Goal: Task Accomplishment & Management: Complete application form

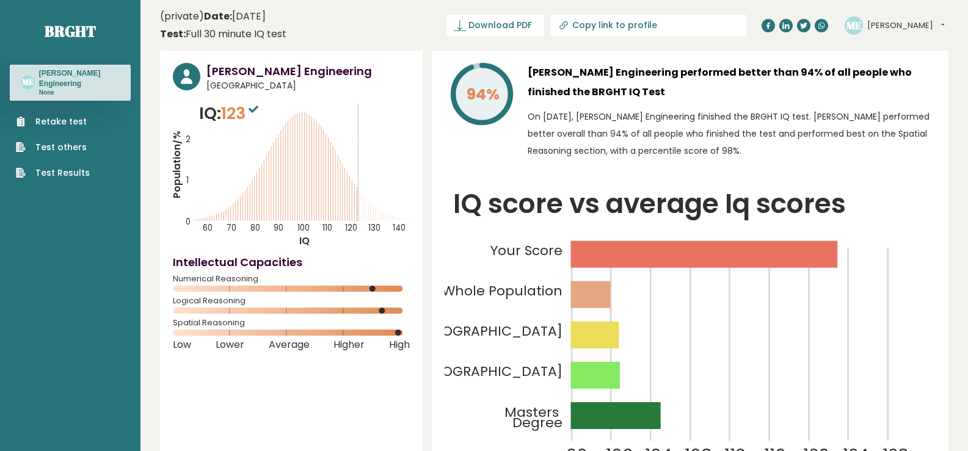
click at [76, 121] on link "Retake test" at bounding box center [53, 121] width 74 height 13
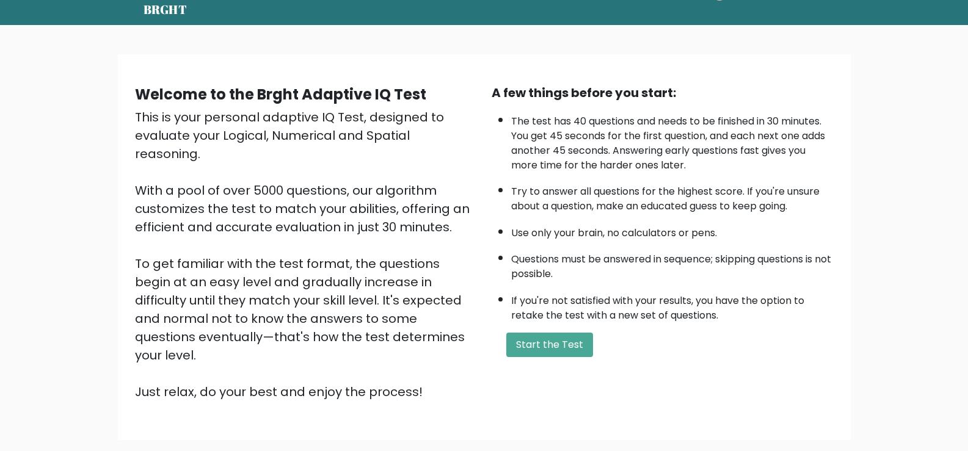
scroll to position [61, 0]
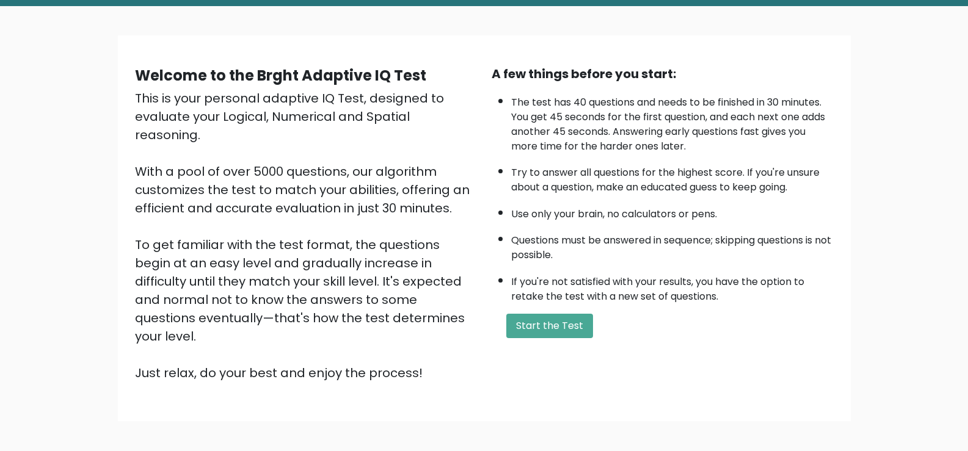
click at [614, 405] on div "Welcome to the Brght Adaptive IQ Test This is your personal adaptive IQ Test, d…" at bounding box center [484, 233] width 968 height 454
click at [531, 327] on button "Start the Test" at bounding box center [549, 326] width 87 height 24
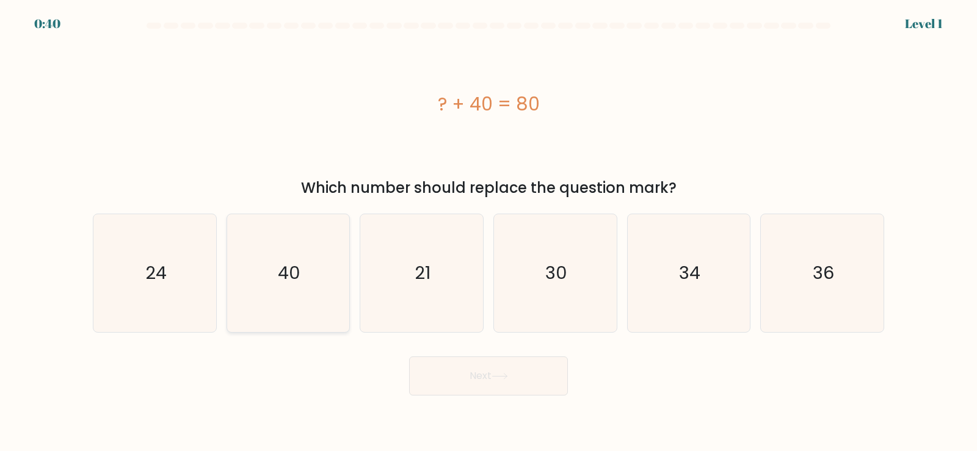
click at [274, 289] on icon "40" at bounding box center [288, 273] width 118 height 118
click at [488, 232] on input "b. 40" at bounding box center [488, 229] width 1 height 6
radio input "true"
click at [455, 385] on button "Next" at bounding box center [488, 375] width 159 height 39
click at [490, 388] on button "Next" at bounding box center [488, 375] width 159 height 39
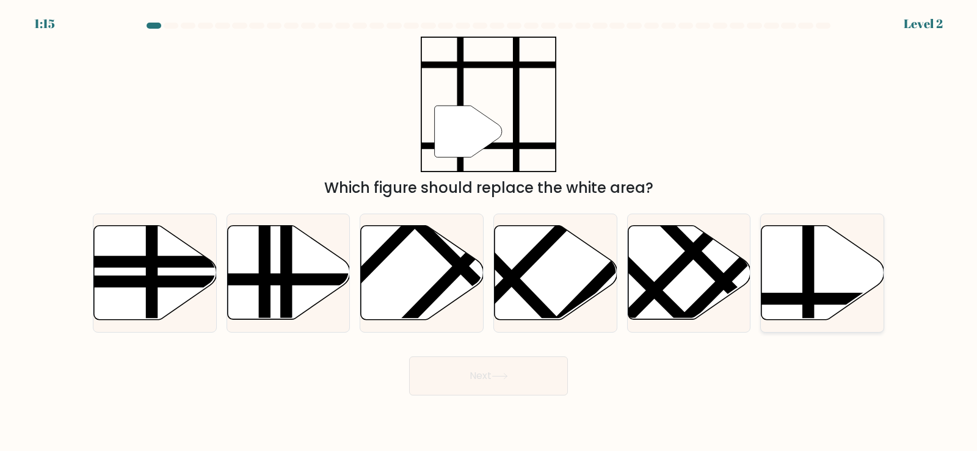
click at [808, 291] on line at bounding box center [808, 222] width 0 height 247
click at [489, 232] on input "f." at bounding box center [488, 229] width 1 height 6
radio input "true"
click at [468, 374] on button "Next" at bounding box center [488, 375] width 159 height 39
click at [501, 379] on icon at bounding box center [499, 376] width 16 height 7
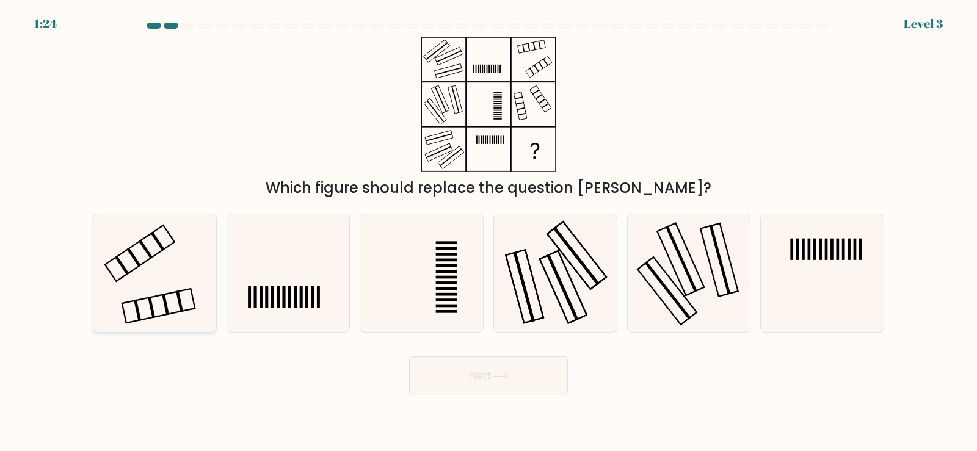
click at [147, 274] on icon at bounding box center [155, 273] width 118 height 118
click at [488, 232] on input "a." at bounding box center [488, 229] width 1 height 6
radio input "true"
click at [463, 382] on button "Next" at bounding box center [488, 375] width 159 height 39
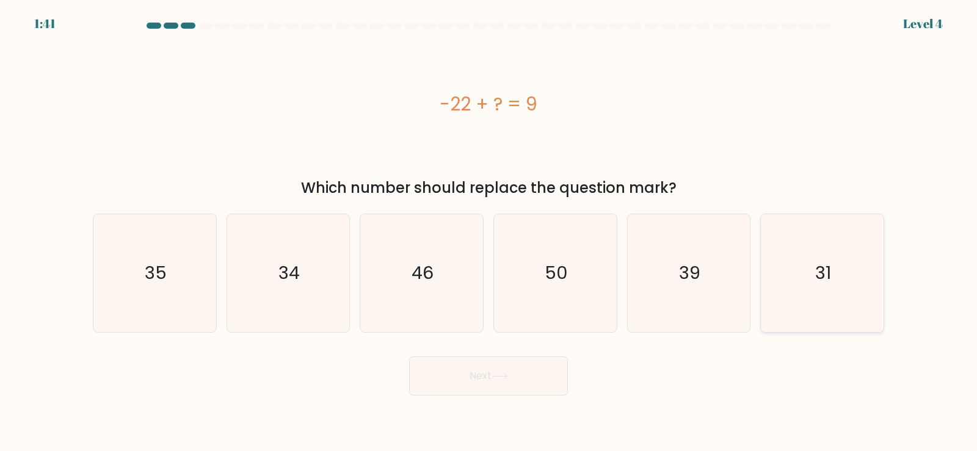
click at [813, 278] on icon "31" at bounding box center [822, 273] width 118 height 118
click at [489, 232] on input "f. 31" at bounding box center [488, 229] width 1 height 6
radio input "true"
click at [472, 378] on button "Next" at bounding box center [488, 375] width 159 height 39
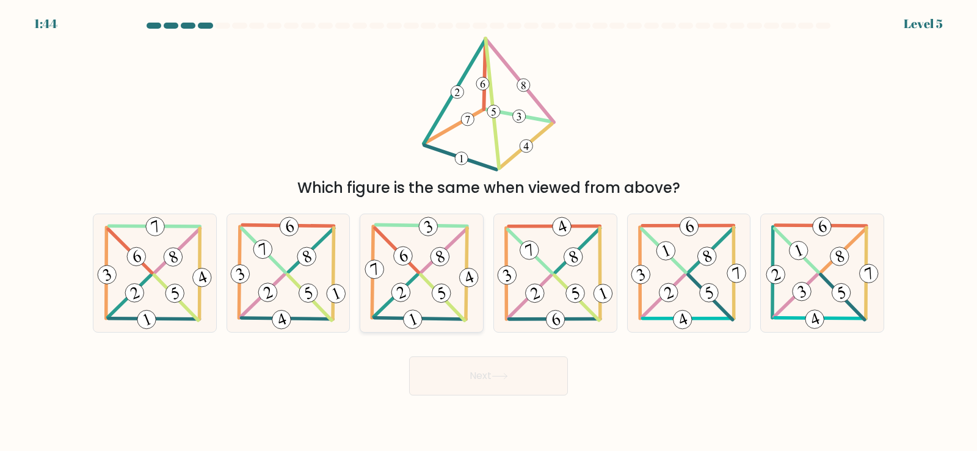
click at [419, 259] on icon at bounding box center [422, 273] width 120 height 118
click at [488, 232] on input "c." at bounding box center [488, 229] width 1 height 6
radio input "true"
click at [464, 377] on button "Next" at bounding box center [488, 375] width 159 height 39
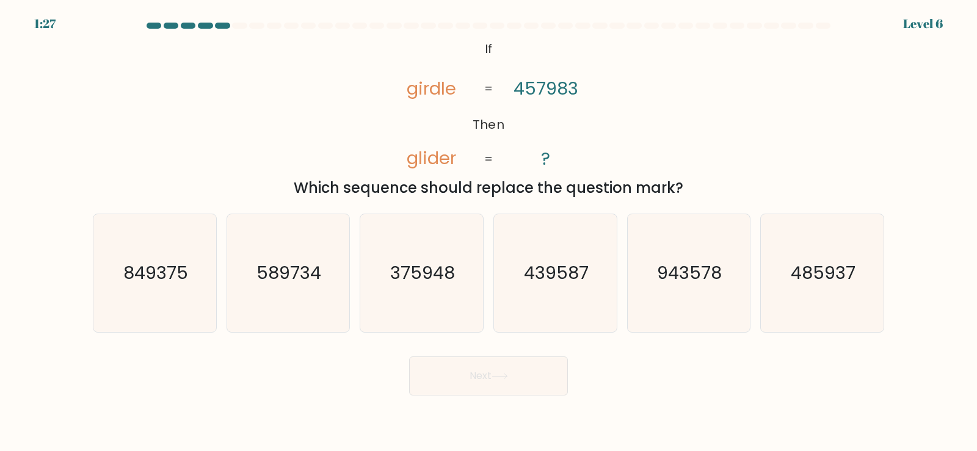
click at [809, 291] on icon "485937" at bounding box center [822, 273] width 118 height 118
click at [489, 232] on input "f. 485937" at bounding box center [488, 229] width 1 height 6
radio input "true"
click at [459, 390] on button "Next" at bounding box center [488, 375] width 159 height 39
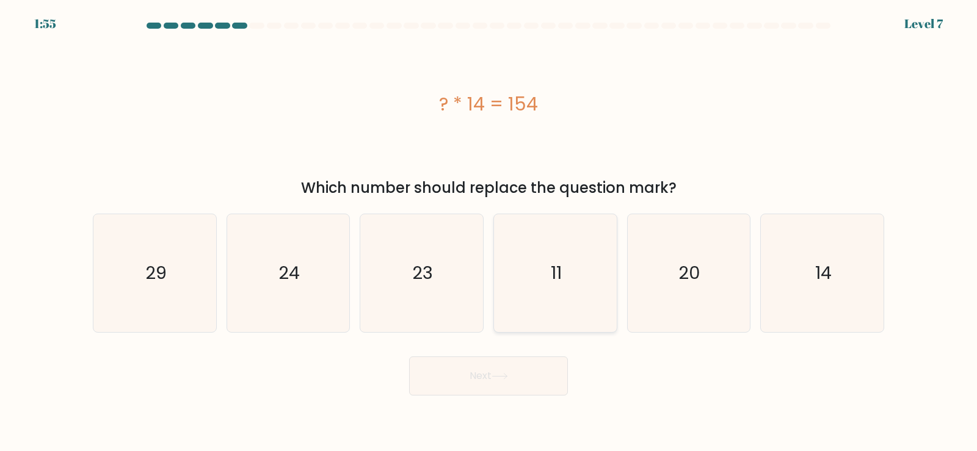
click at [560, 279] on text "11" at bounding box center [556, 273] width 11 height 24
click at [489, 232] on input "d. 11" at bounding box center [488, 229] width 1 height 6
radio input "true"
click at [464, 386] on button "Next" at bounding box center [488, 375] width 159 height 39
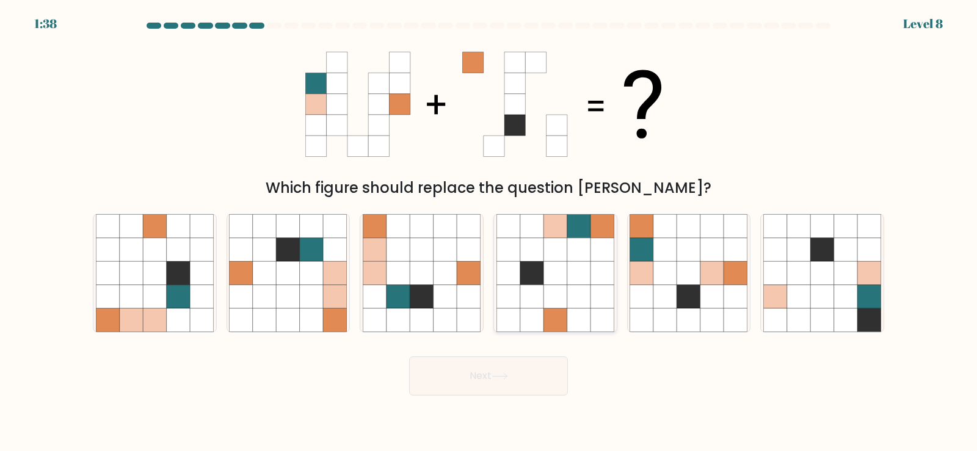
click at [540, 269] on icon at bounding box center [531, 272] width 23 height 23
click at [489, 232] on input "d." at bounding box center [488, 229] width 1 height 6
radio input "true"
click at [471, 372] on button "Next" at bounding box center [488, 375] width 159 height 39
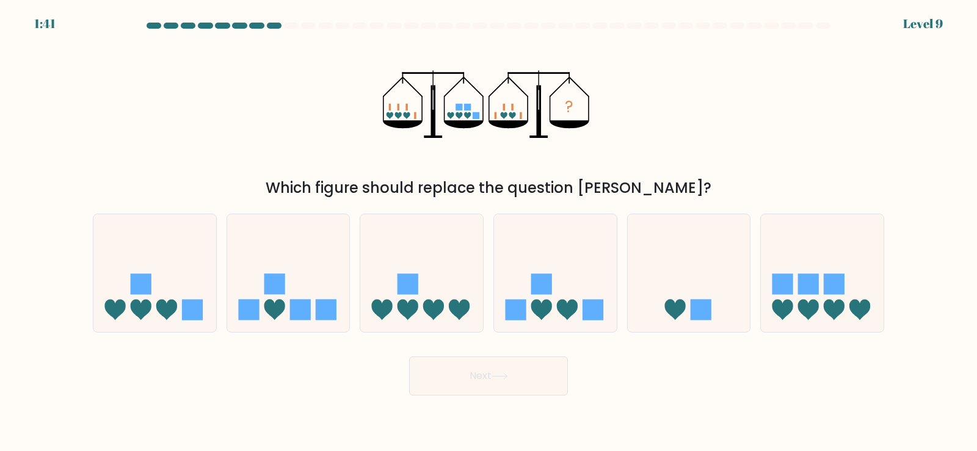
click at [385, 154] on icon "?" at bounding box center [488, 105] width 211 height 136
click at [386, 129] on icon "?" at bounding box center [488, 105] width 211 height 136
click at [551, 310] on icon at bounding box center [541, 310] width 21 height 21
click at [489, 232] on input "d." at bounding box center [488, 229] width 1 height 6
radio input "true"
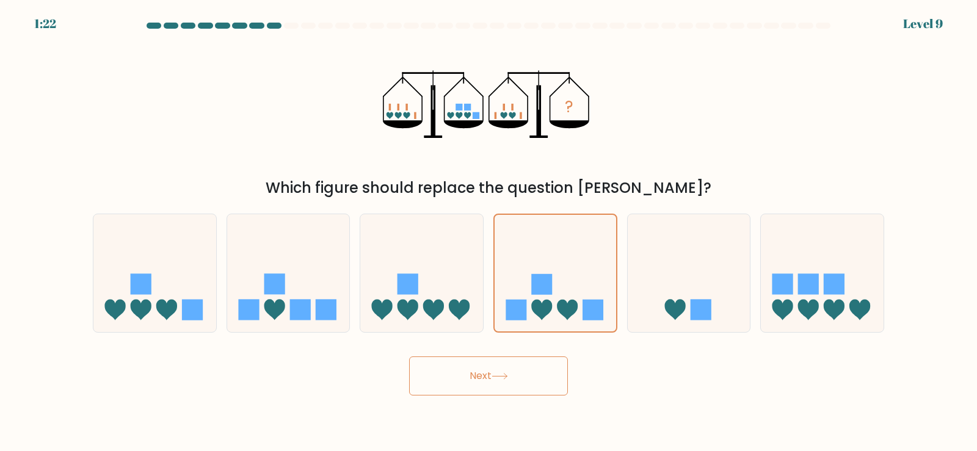
click at [482, 387] on button "Next" at bounding box center [488, 375] width 159 height 39
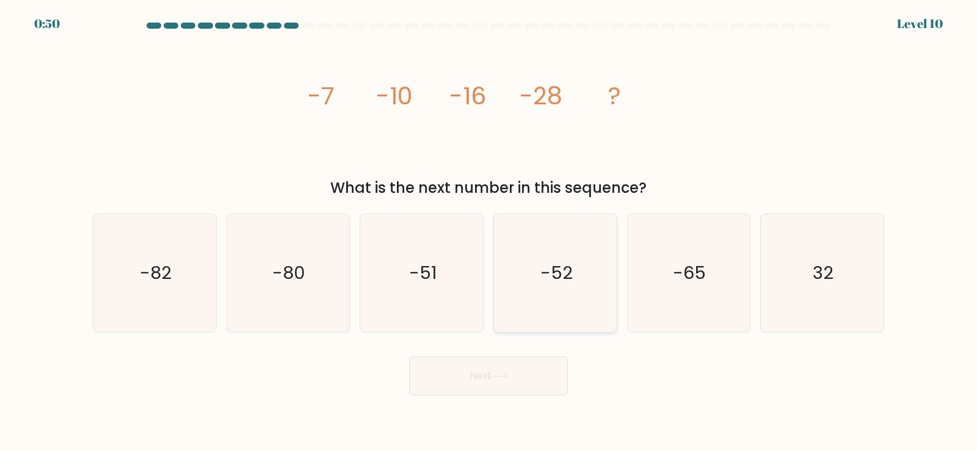
click at [555, 285] on text "-52" at bounding box center [556, 273] width 32 height 24
click at [489, 232] on input "d. -52" at bounding box center [488, 229] width 1 height 6
radio input "true"
click at [479, 378] on button "Next" at bounding box center [488, 375] width 159 height 39
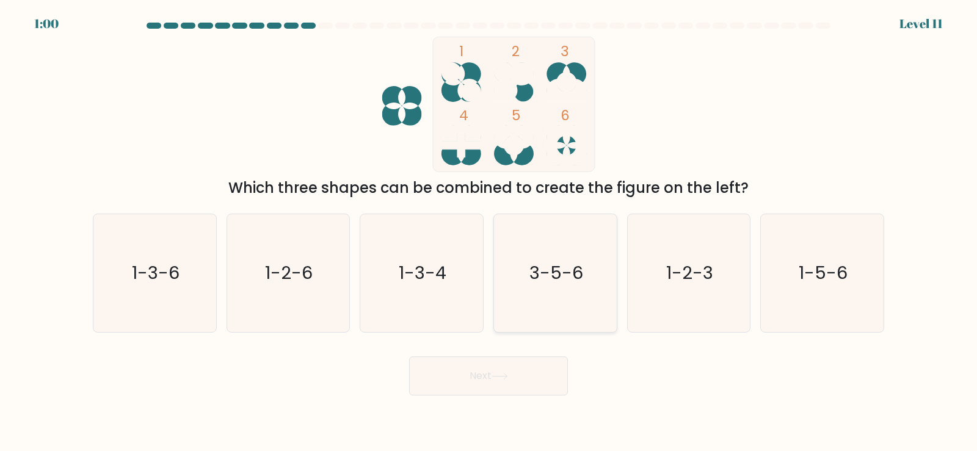
click at [552, 267] on text "3-5-6" at bounding box center [556, 273] width 54 height 24
click at [489, 232] on input "d. 3-5-6" at bounding box center [488, 229] width 1 height 6
radio input "true"
click at [488, 378] on button "Next" at bounding box center [488, 375] width 159 height 39
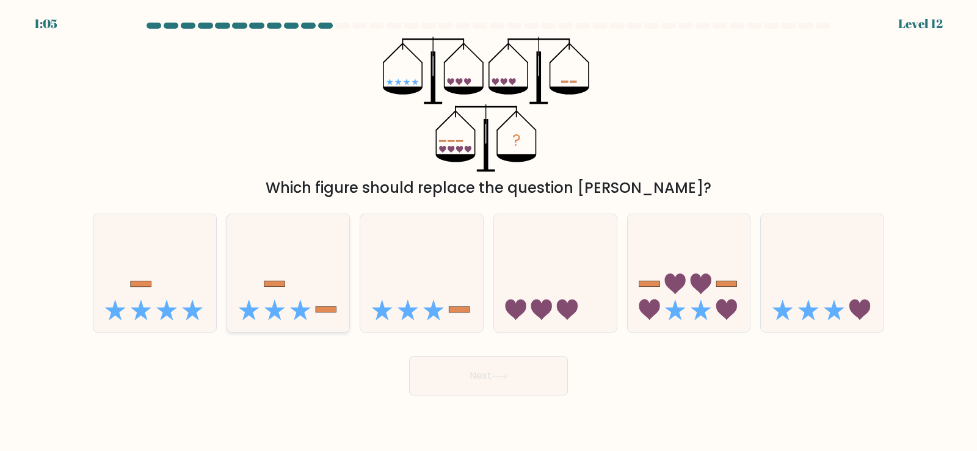
click at [292, 302] on icon at bounding box center [288, 272] width 123 height 101
click at [488, 232] on input "b." at bounding box center [488, 229] width 1 height 6
radio input "true"
click at [480, 378] on button "Next" at bounding box center [488, 375] width 159 height 39
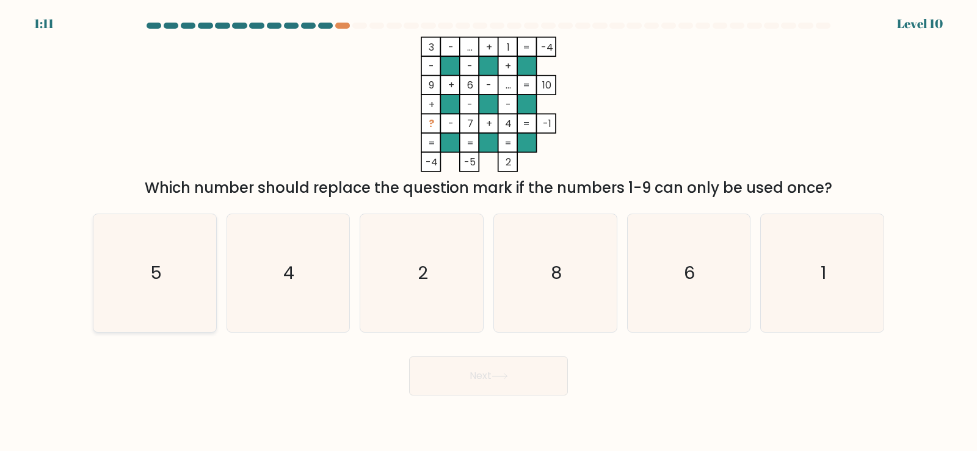
click at [150, 269] on text "5" at bounding box center [156, 273] width 12 height 24
click at [488, 232] on input "a. 5" at bounding box center [488, 229] width 1 height 6
radio input "true"
click at [455, 374] on button "Next" at bounding box center [488, 375] width 159 height 39
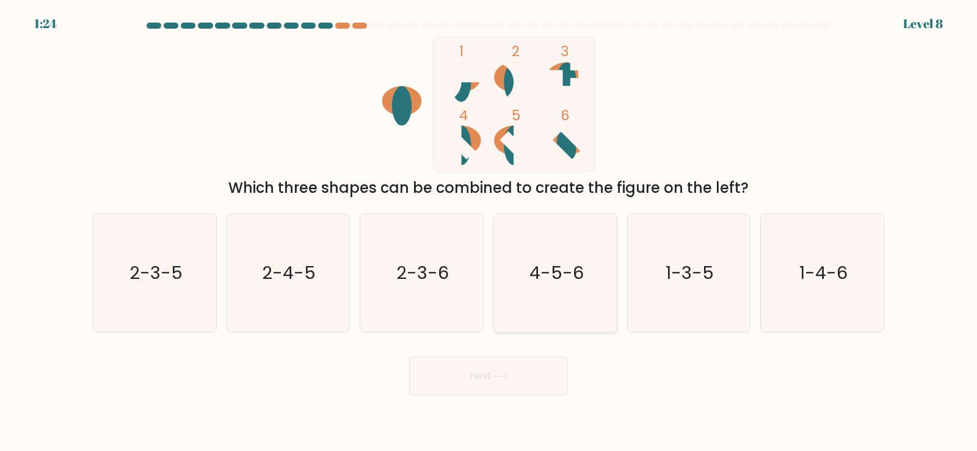
click at [546, 275] on text "4-5-6" at bounding box center [556, 273] width 54 height 24
click at [489, 232] on input "d. 4-5-6" at bounding box center [488, 229] width 1 height 6
radio input "true"
click at [487, 380] on button "Next" at bounding box center [488, 375] width 159 height 39
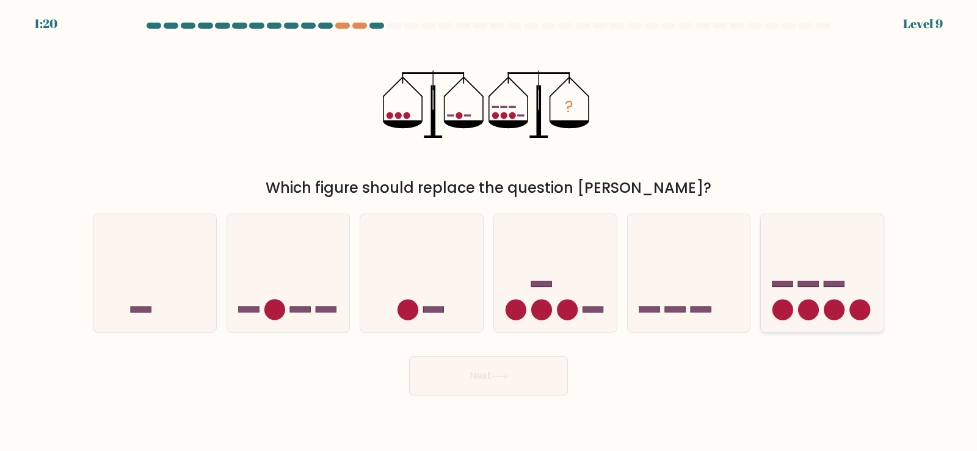
click at [816, 303] on circle at bounding box center [808, 310] width 21 height 21
click at [489, 232] on input "f." at bounding box center [488, 229] width 1 height 6
radio input "true"
click at [487, 374] on button "Next" at bounding box center [488, 375] width 159 height 39
click at [478, 371] on button "Next" at bounding box center [488, 375] width 159 height 39
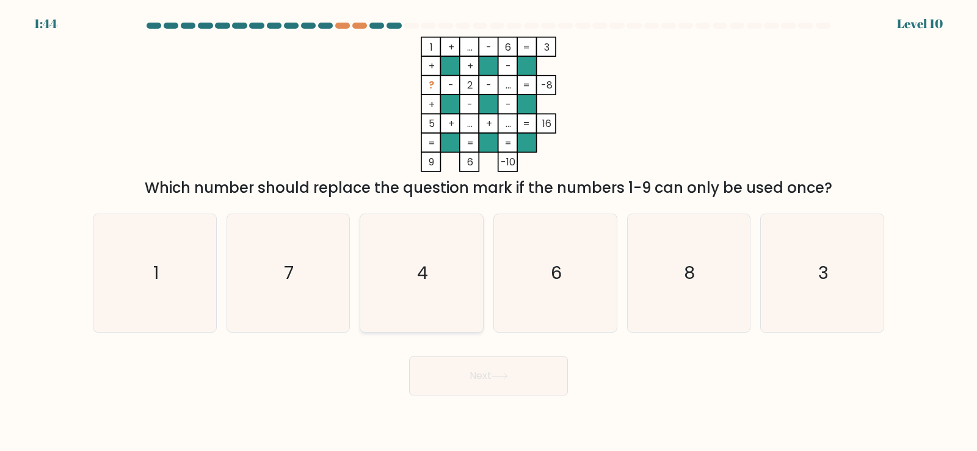
click at [416, 275] on icon "4" at bounding box center [422, 273] width 118 height 118
click at [488, 232] on input "c. 4" at bounding box center [488, 229] width 1 height 6
radio input "true"
click at [480, 374] on button "Next" at bounding box center [488, 375] width 159 height 39
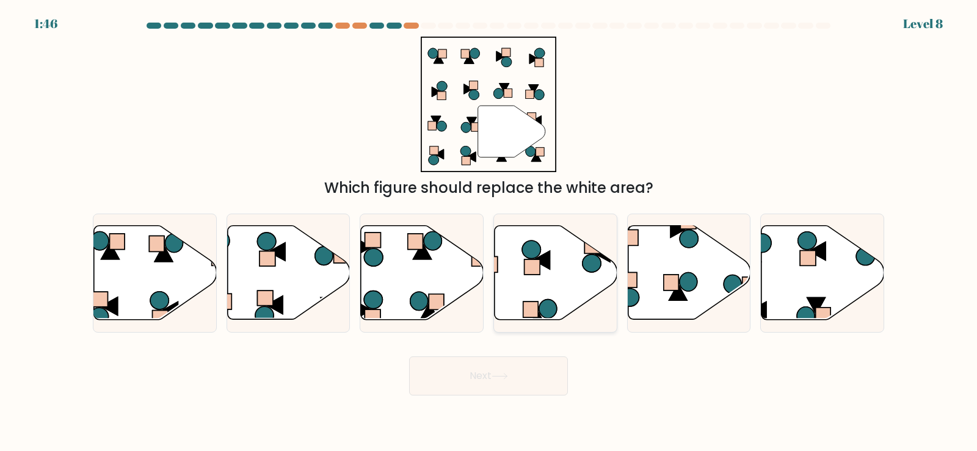
click at [547, 284] on icon at bounding box center [555, 273] width 123 height 94
click at [489, 232] on input "d." at bounding box center [488, 229] width 1 height 6
radio input "true"
click at [485, 375] on button "Next" at bounding box center [488, 375] width 159 height 39
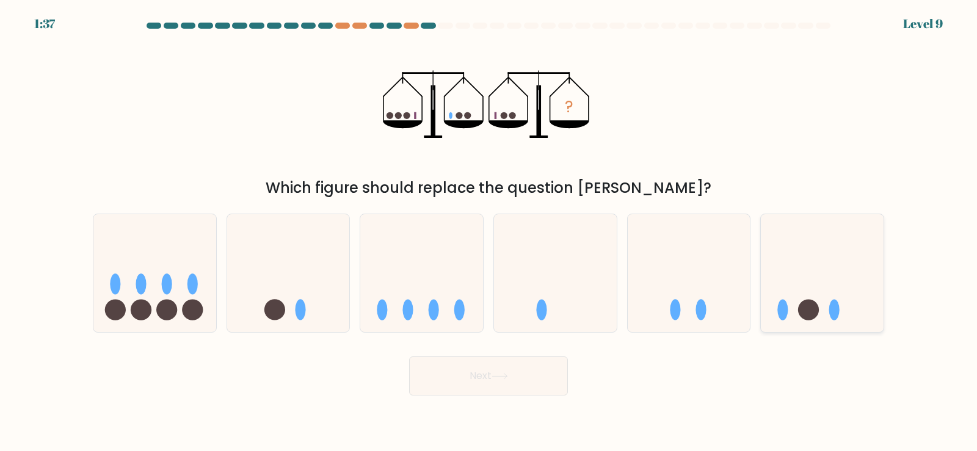
click at [817, 311] on circle at bounding box center [808, 310] width 21 height 21
click at [489, 232] on input "f." at bounding box center [488, 229] width 1 height 6
radio input "true"
click at [488, 378] on button "Next" at bounding box center [488, 375] width 159 height 39
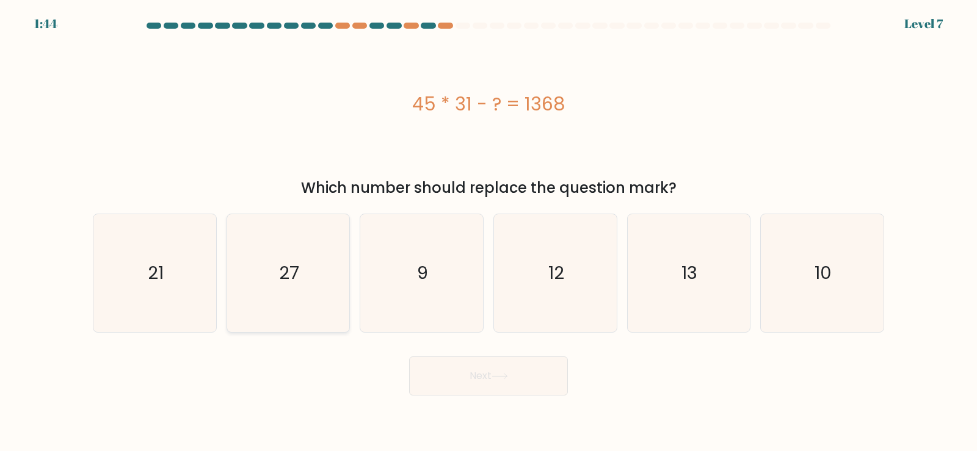
click at [287, 292] on icon "27" at bounding box center [288, 273] width 118 height 118
click at [488, 232] on input "b. 27" at bounding box center [488, 229] width 1 height 6
radio input "true"
click at [458, 375] on button "Next" at bounding box center [488, 375] width 159 height 39
click at [463, 374] on button "Next" at bounding box center [488, 375] width 159 height 39
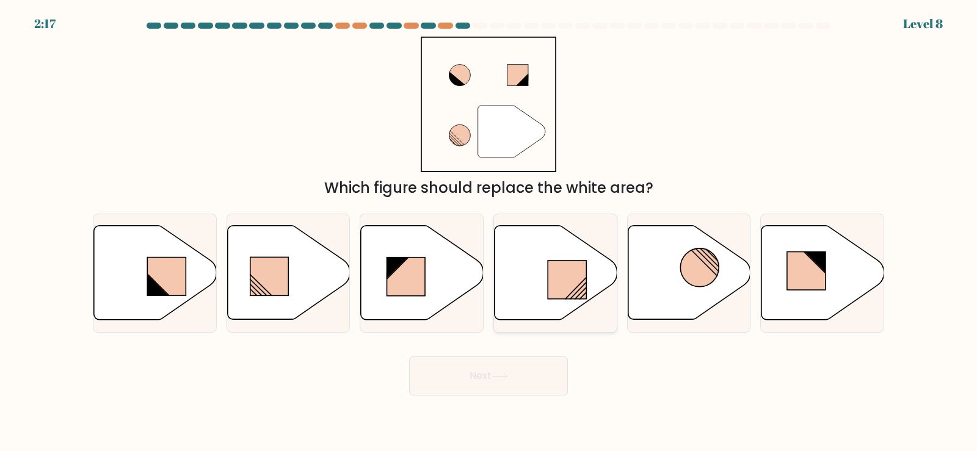
click at [551, 278] on rect at bounding box center [567, 280] width 38 height 38
click at [489, 232] on input "d." at bounding box center [488, 229] width 1 height 6
radio input "true"
click at [474, 379] on button "Next" at bounding box center [488, 375] width 159 height 39
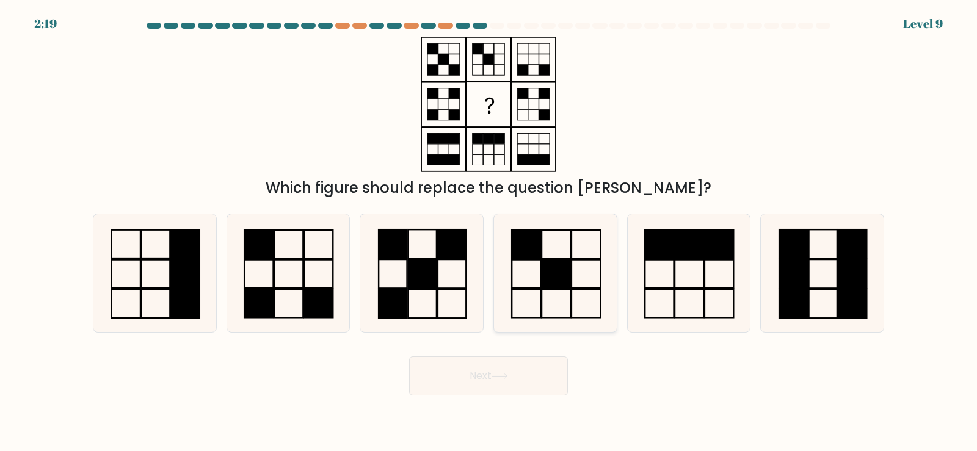
click at [551, 276] on rect at bounding box center [555, 273] width 29 height 28
click at [489, 232] on input "d." at bounding box center [488, 229] width 1 height 6
radio input "true"
click at [486, 372] on button "Next" at bounding box center [488, 375] width 159 height 39
click at [487, 375] on button "Next" at bounding box center [488, 375] width 159 height 39
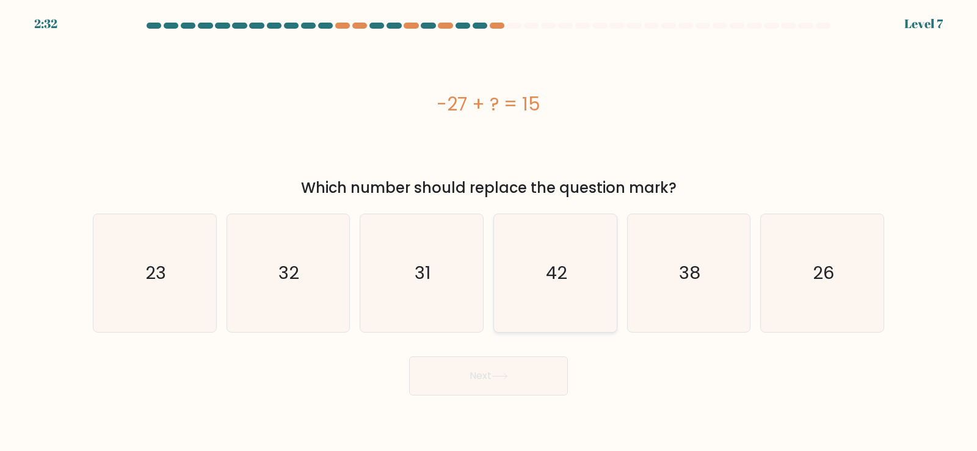
click at [556, 294] on icon "42" at bounding box center [555, 273] width 118 height 118
click at [489, 232] on input "d. 42" at bounding box center [488, 229] width 1 height 6
radio input "true"
click at [485, 380] on button "Next" at bounding box center [488, 375] width 159 height 39
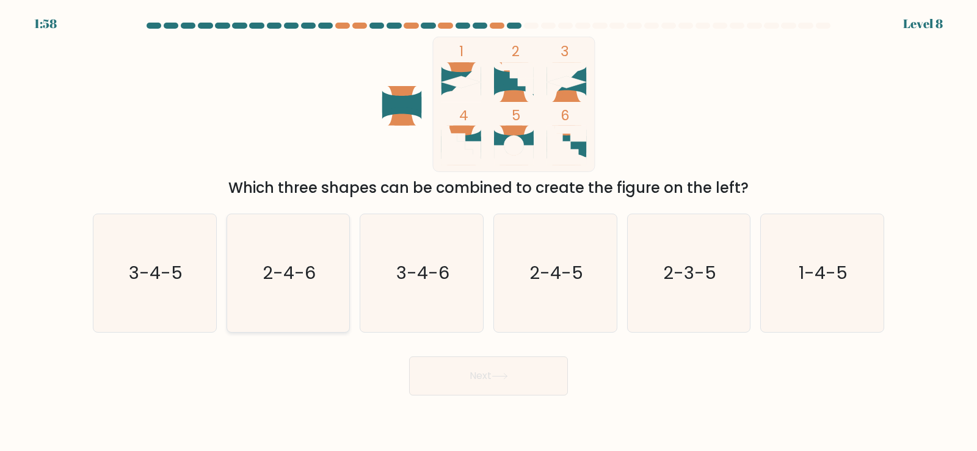
click at [283, 278] on text "2-4-6" at bounding box center [288, 273] width 53 height 24
click at [488, 232] on input "b. 2-4-6" at bounding box center [488, 229] width 1 height 6
radio input "true"
click at [470, 383] on button "Next" at bounding box center [488, 375] width 159 height 39
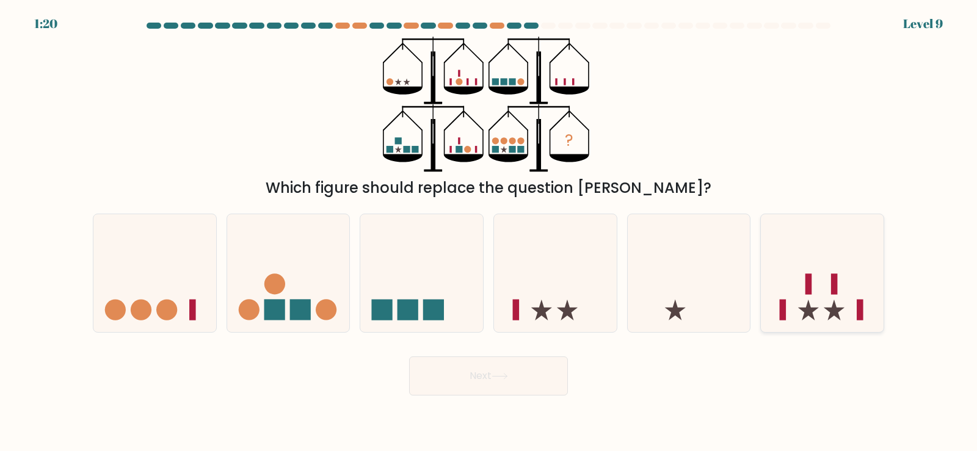
click at [827, 311] on icon at bounding box center [822, 272] width 123 height 101
click at [489, 232] on input "f." at bounding box center [488, 229] width 1 height 6
radio input "true"
click at [480, 383] on button "Next" at bounding box center [488, 375] width 159 height 39
click at [491, 379] on button "Next" at bounding box center [488, 375] width 159 height 39
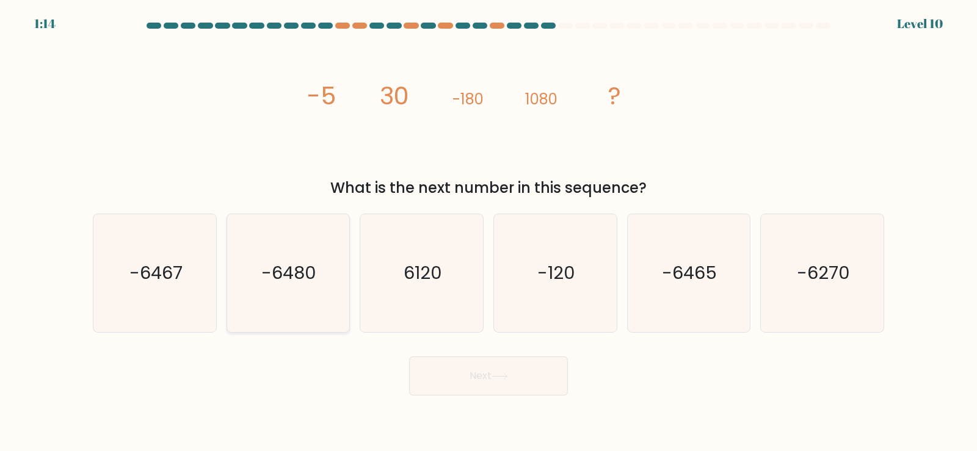
click at [283, 288] on icon "-6480" at bounding box center [288, 273] width 118 height 118
click at [488, 232] on input "b. -6480" at bounding box center [488, 229] width 1 height 6
radio input "true"
click at [478, 382] on button "Next" at bounding box center [488, 375] width 159 height 39
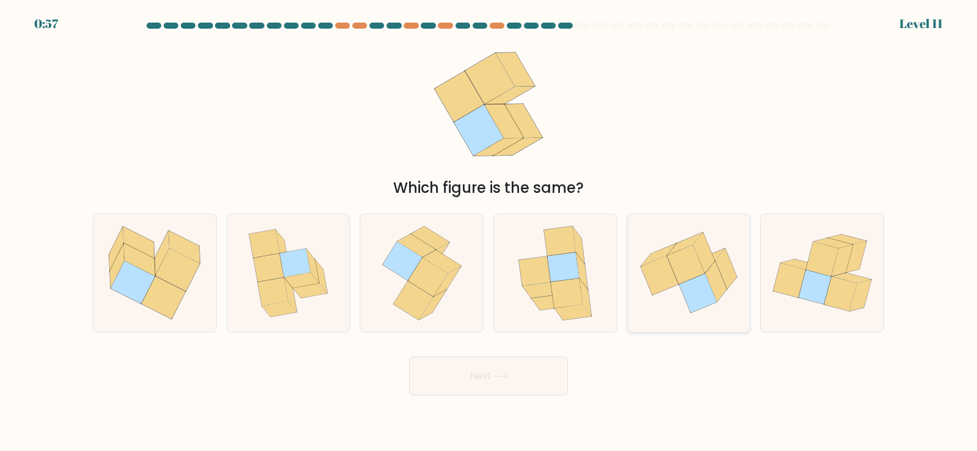
click at [690, 287] on icon at bounding box center [698, 293] width 38 height 39
click at [489, 232] on input "e." at bounding box center [488, 229] width 1 height 6
radio input "true"
click at [468, 377] on button "Next" at bounding box center [488, 375] width 159 height 39
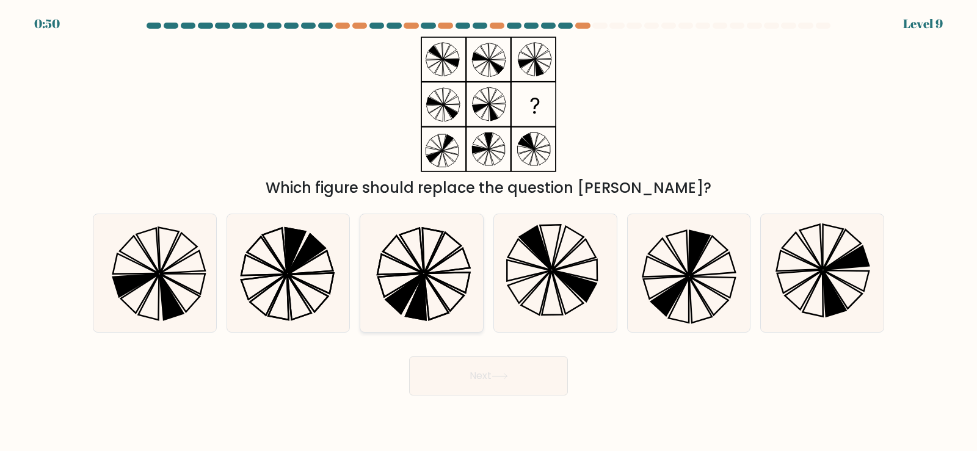
click at [422, 284] on icon at bounding box center [415, 297] width 20 height 45
click at [488, 232] on input "c." at bounding box center [488, 229] width 1 height 6
radio input "true"
click at [473, 378] on button "Next" at bounding box center [488, 375] width 159 height 39
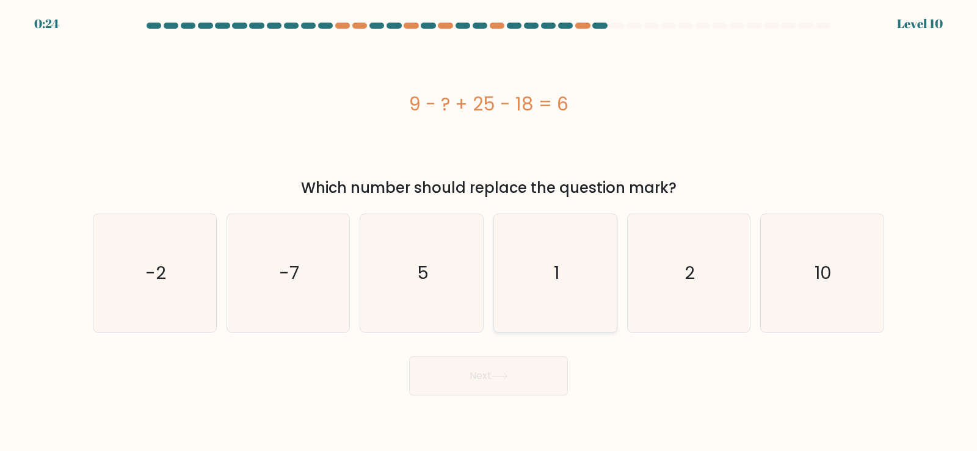
click at [557, 289] on icon "1" at bounding box center [555, 273] width 118 height 118
click at [489, 232] on input "d. 1" at bounding box center [488, 229] width 1 height 6
radio input "true"
click at [487, 383] on button "Next" at bounding box center [488, 375] width 159 height 39
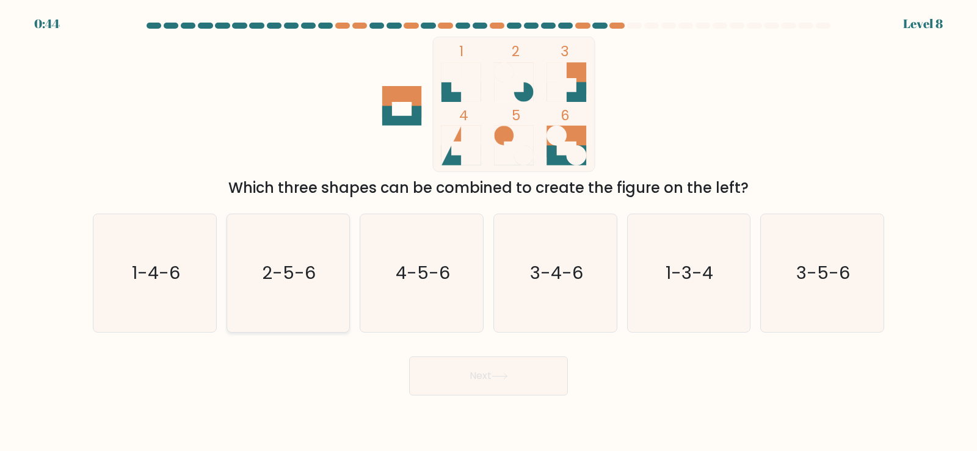
click at [283, 278] on text "2-5-6" at bounding box center [289, 273] width 54 height 24
click at [488, 232] on input "b. 2-5-6" at bounding box center [488, 229] width 1 height 6
radio input "true"
click at [463, 376] on button "Next" at bounding box center [488, 375] width 159 height 39
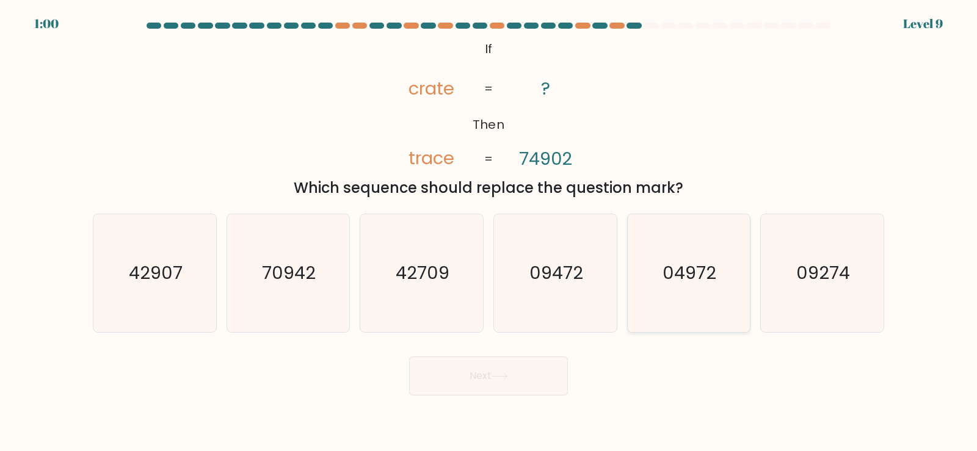
click at [676, 287] on icon "04972" at bounding box center [688, 273] width 118 height 118
click at [489, 232] on input "e. 04972" at bounding box center [488, 229] width 1 height 6
radio input "true"
click at [488, 377] on button "Next" at bounding box center [488, 375] width 159 height 39
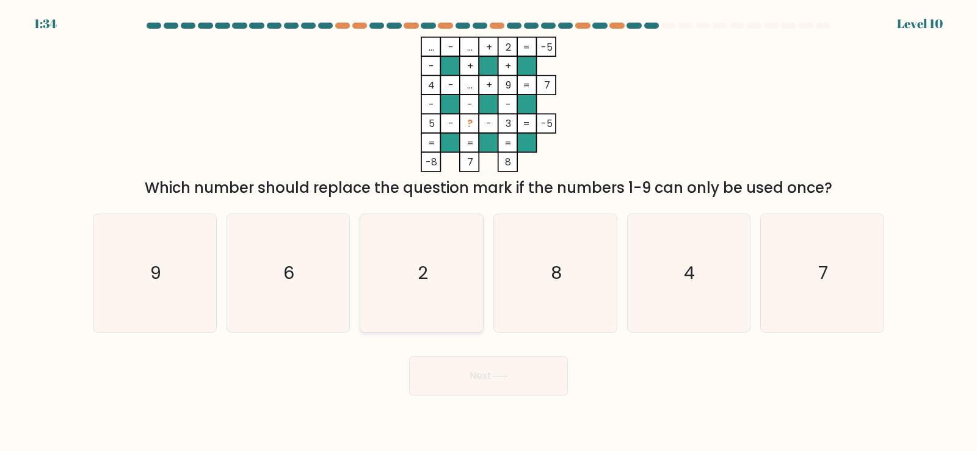
click at [419, 274] on text "2" at bounding box center [423, 273] width 10 height 24
click at [488, 232] on input "c. 2" at bounding box center [488, 229] width 1 height 6
radio input "true"
click at [474, 374] on button "Next" at bounding box center [488, 375] width 159 height 39
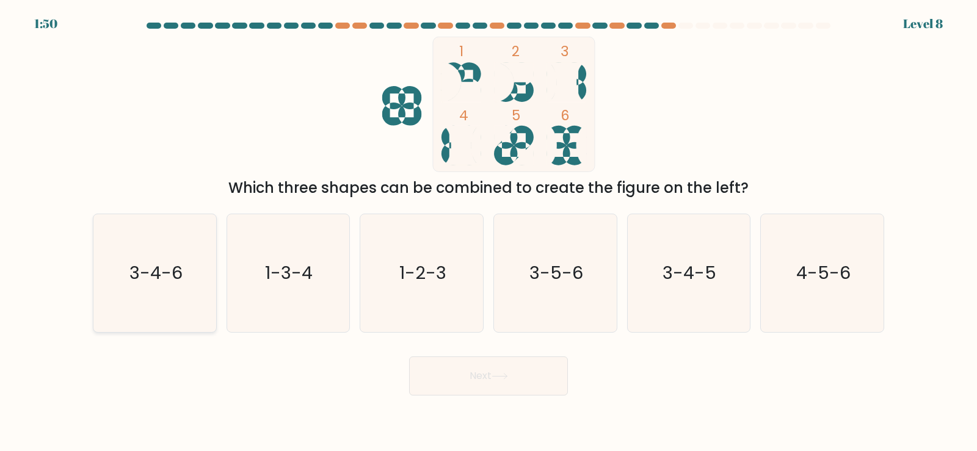
click at [153, 280] on text "3-4-6" at bounding box center [155, 273] width 53 height 24
click at [488, 232] on input "a. 3-4-6" at bounding box center [488, 229] width 1 height 6
radio input "true"
click at [470, 382] on button "Next" at bounding box center [488, 375] width 159 height 39
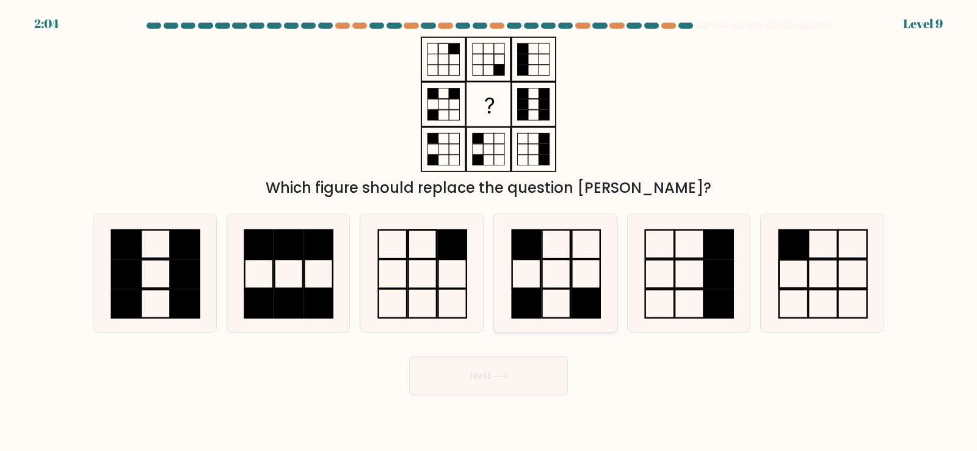
click at [562, 271] on icon at bounding box center [555, 273] width 118 height 118
click at [489, 232] on input "d." at bounding box center [488, 229] width 1 height 6
radio input "true"
click at [497, 380] on button "Next" at bounding box center [488, 375] width 159 height 39
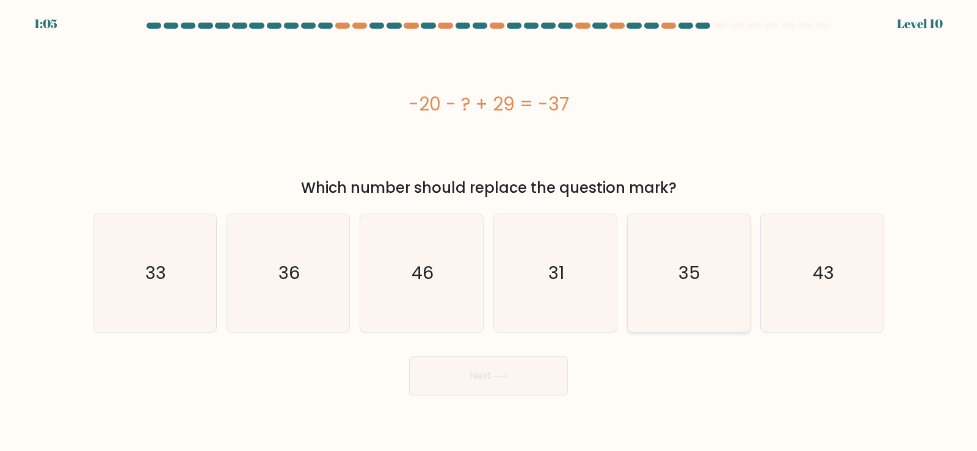
click at [685, 295] on icon "35" at bounding box center [688, 273] width 118 height 118
click at [489, 232] on input "e. 35" at bounding box center [488, 229] width 1 height 6
radio input "true"
click at [554, 270] on text "31" at bounding box center [556, 273] width 16 height 24
click at [489, 232] on input "d. 31" at bounding box center [488, 229] width 1 height 6
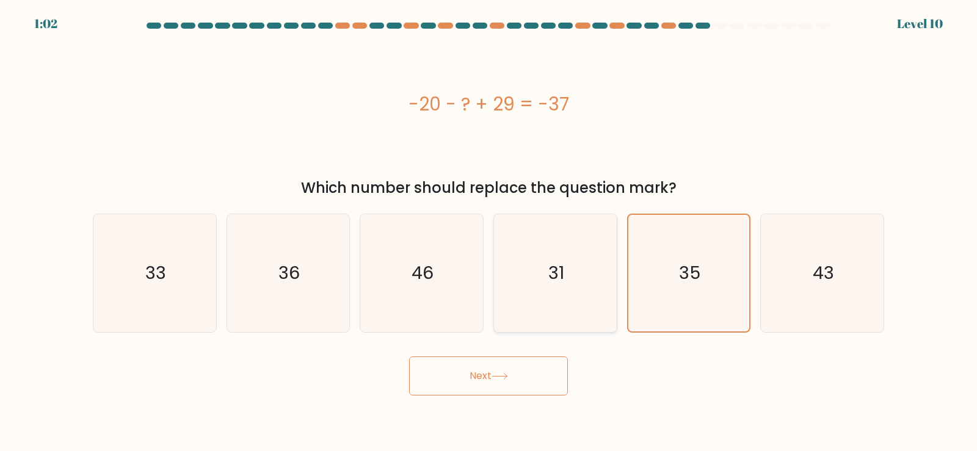
radio input "true"
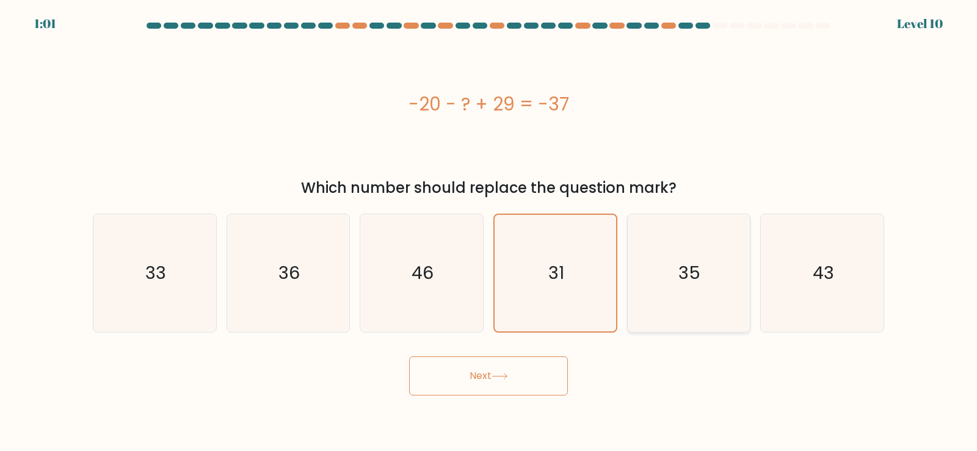
click at [675, 270] on icon "35" at bounding box center [688, 273] width 118 height 118
click at [489, 232] on input "e. 35" at bounding box center [488, 229] width 1 height 6
radio input "true"
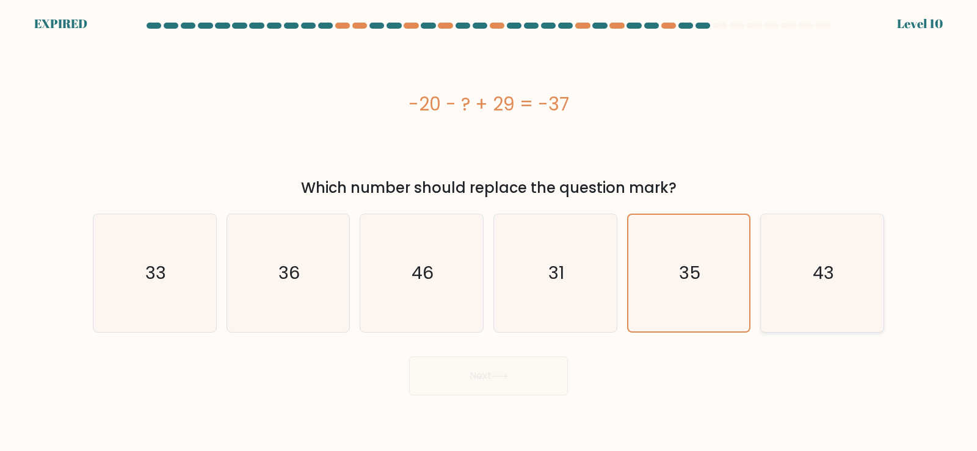
click at [809, 285] on icon "43" at bounding box center [822, 273] width 118 height 118
click at [489, 232] on input "f. 43" at bounding box center [488, 229] width 1 height 6
radio input "true"
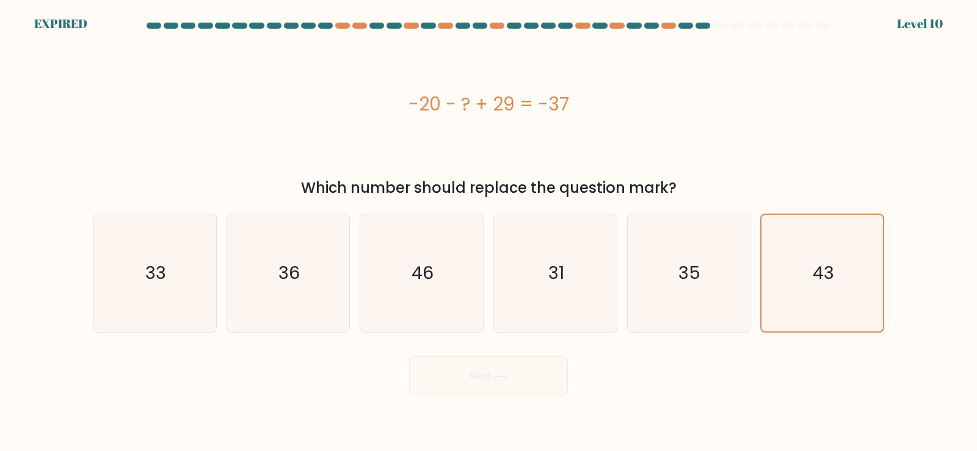
click at [483, 372] on div "Next" at bounding box center [488, 371] width 806 height 48
click at [487, 383] on div "Next" at bounding box center [488, 371] width 806 height 48
click at [811, 281] on icon "43" at bounding box center [822, 273] width 117 height 117
click at [489, 232] on input "f. 43" at bounding box center [488, 229] width 1 height 6
click at [495, 392] on div "Next" at bounding box center [488, 371] width 806 height 48
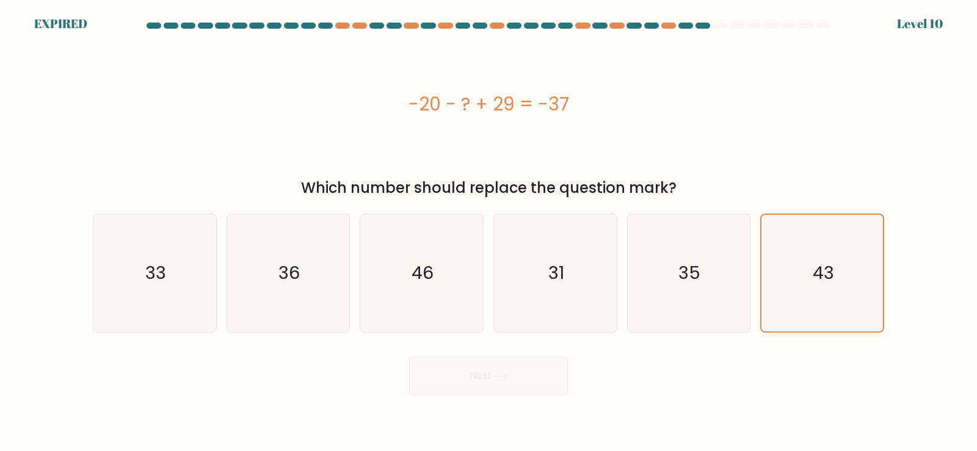
click at [43, 23] on form "a." at bounding box center [488, 209] width 977 height 373
click at [861, 57] on div "-20 - ? + 29 = -37" at bounding box center [488, 105] width 791 height 136
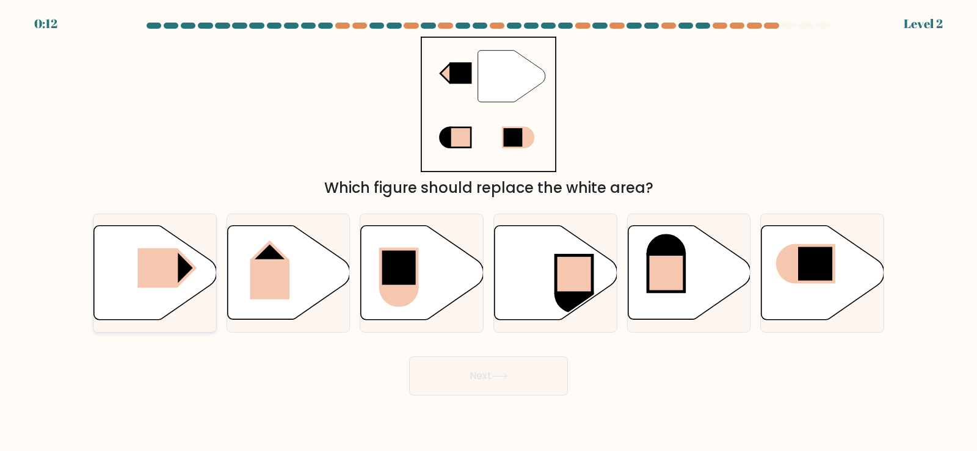
click at [133, 273] on icon at bounding box center [155, 273] width 123 height 94
click at [488, 232] on input "a." at bounding box center [488, 229] width 1 height 6
radio input "true"
click at [485, 391] on button "Next" at bounding box center [488, 375] width 159 height 39
click at [492, 383] on button "Next" at bounding box center [488, 375] width 159 height 39
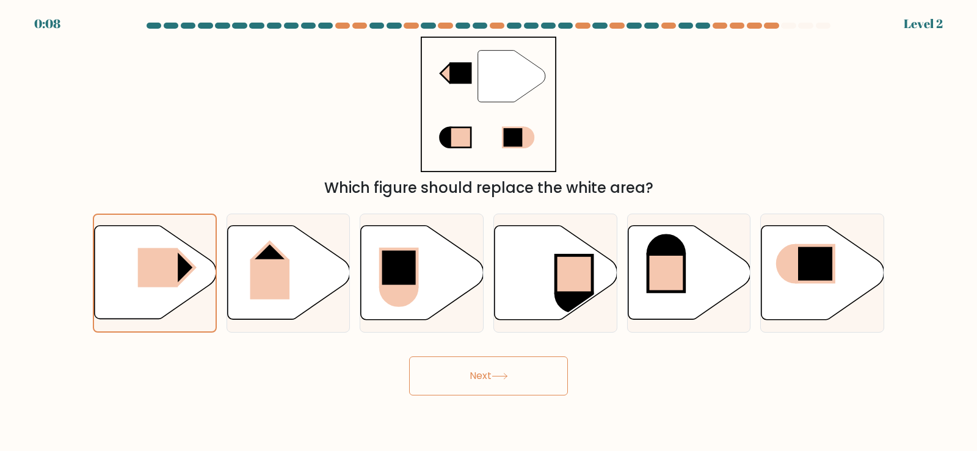
click at [512, 383] on button "Next" at bounding box center [488, 375] width 159 height 39
click at [491, 377] on button "Next" at bounding box center [488, 375] width 159 height 39
click at [489, 389] on button "Next" at bounding box center [488, 375] width 159 height 39
click at [490, 378] on button "Next" at bounding box center [488, 375] width 159 height 39
click at [489, 382] on button "Next" at bounding box center [488, 375] width 159 height 39
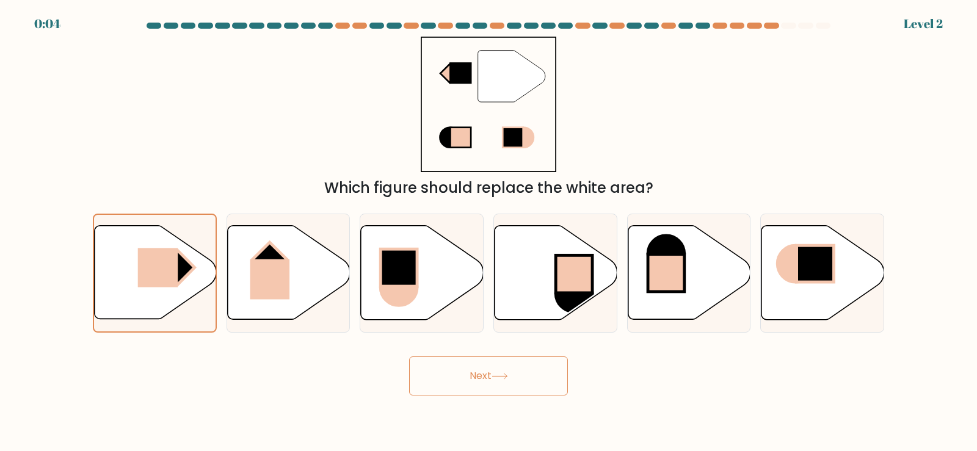
click at [487, 385] on button "Next" at bounding box center [488, 375] width 159 height 39
